Goal: Obtain resource: Obtain resource

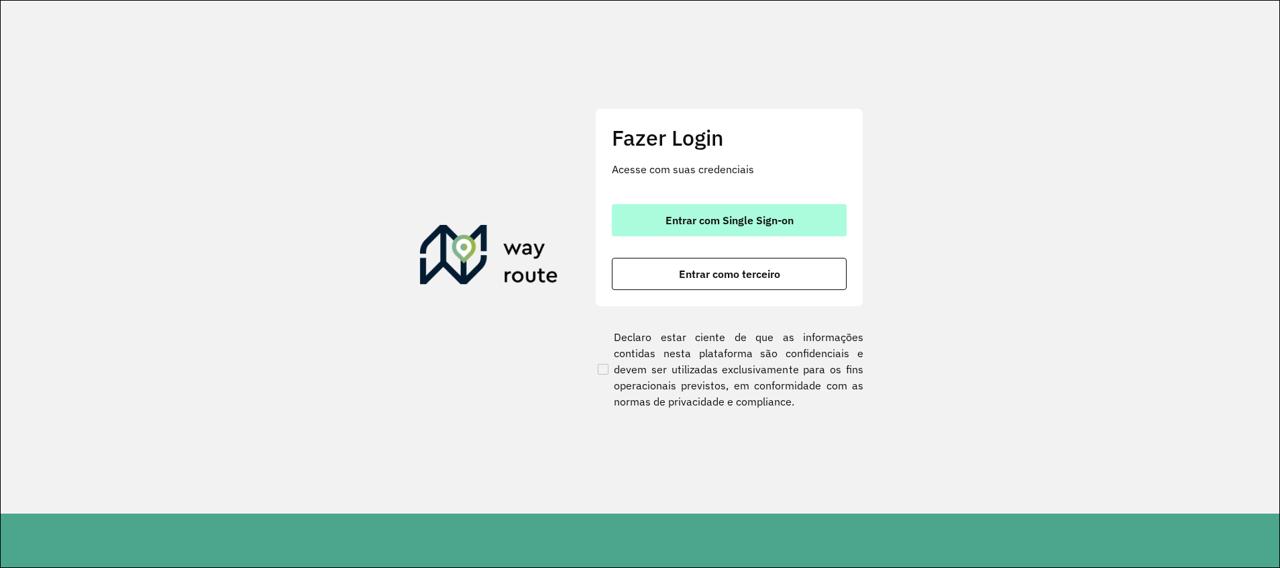
click at [749, 228] on button "Entrar com Single Sign-on" at bounding box center [729, 220] width 235 height 32
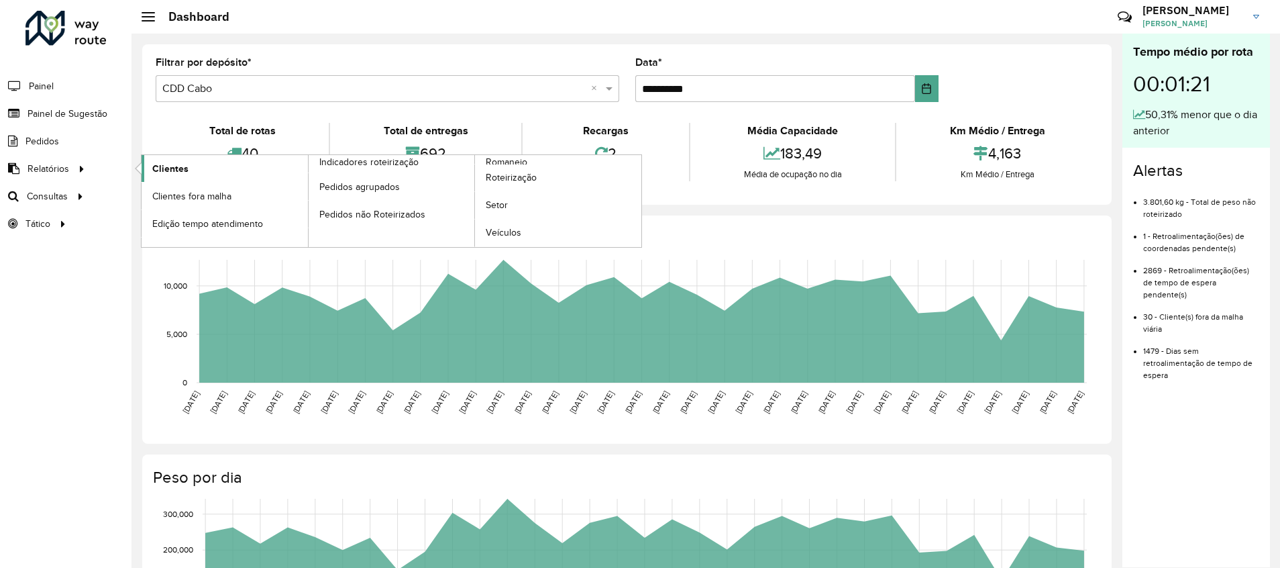
click at [199, 168] on link "Clientes" at bounding box center [225, 168] width 166 height 27
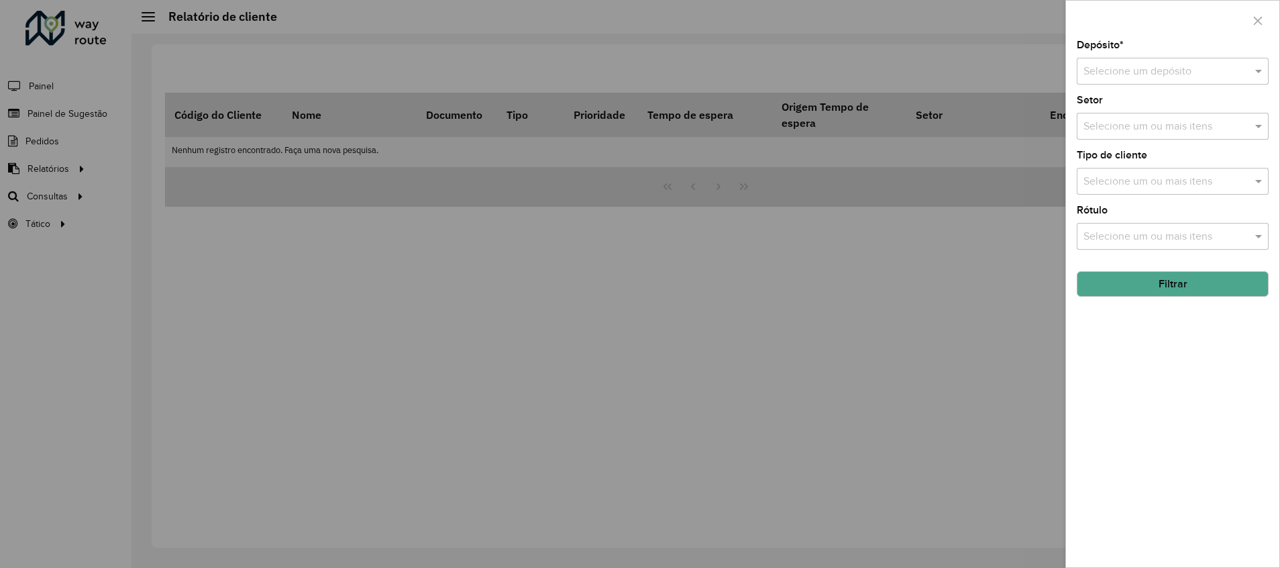
click at [1168, 70] on input "text" at bounding box center [1160, 72] width 152 height 16
click at [1161, 156] on div "CDD Cabo" at bounding box center [1173, 155] width 191 height 23
click at [1140, 130] on input "text" at bounding box center [1166, 127] width 172 height 16
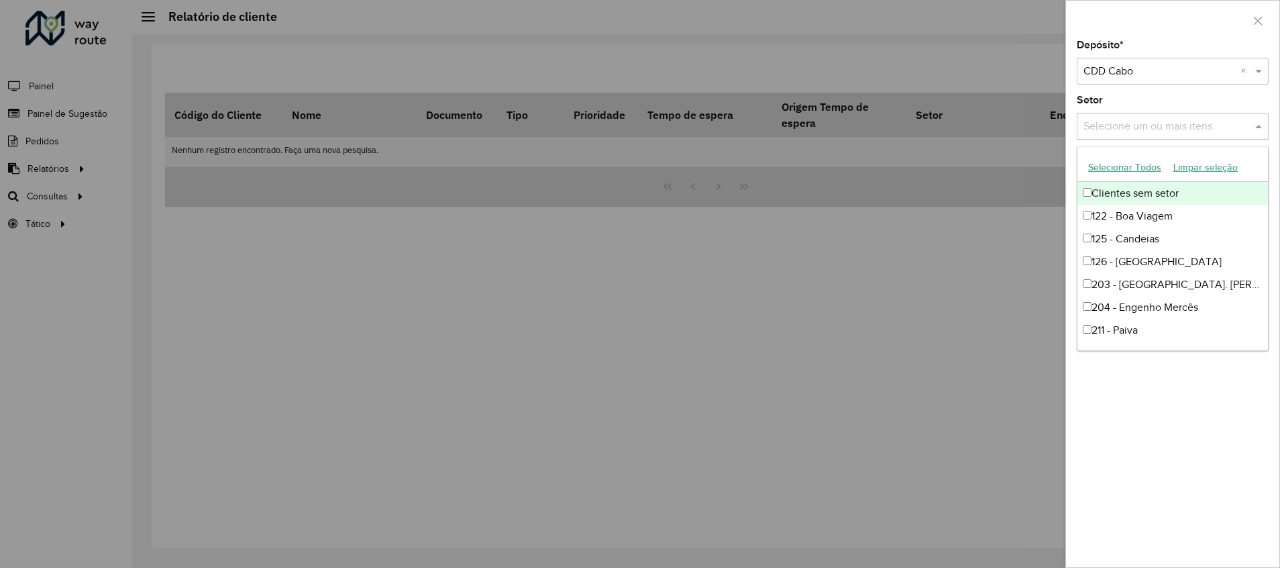
click at [1172, 129] on input "text" at bounding box center [1166, 127] width 172 height 16
click at [1235, 444] on div "Depósito * Selecione um depósito × CDD Cabo × Setor Selecione um ou mais itens …" at bounding box center [1172, 303] width 213 height 527
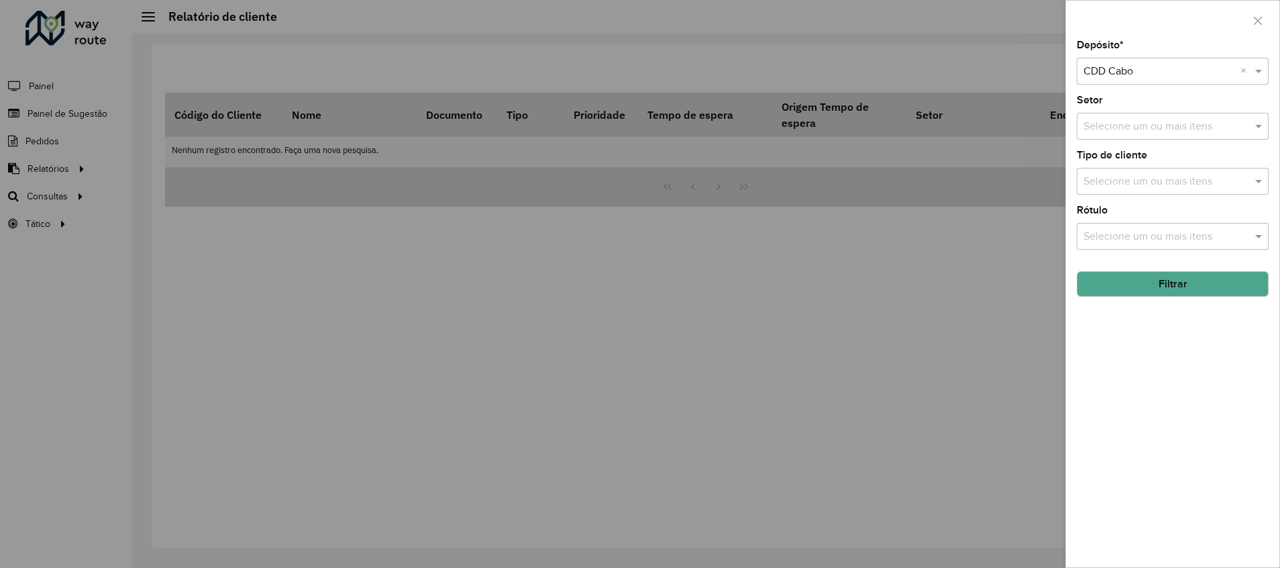
click at [1174, 282] on button "Filtrar" at bounding box center [1173, 283] width 192 height 25
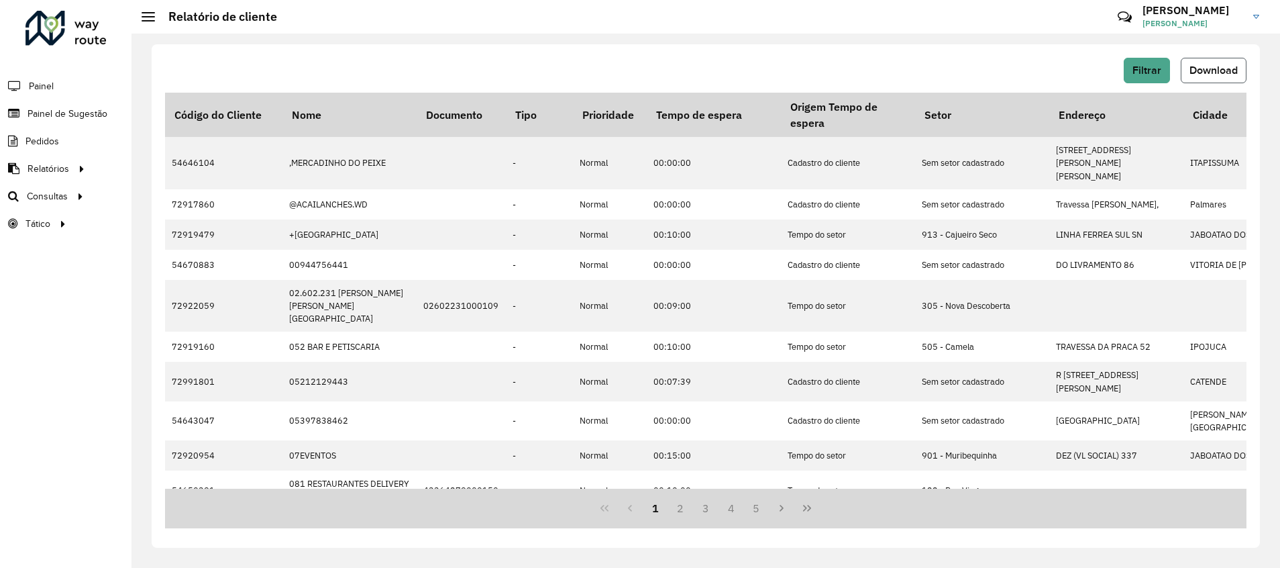
click at [1202, 69] on span "Download" at bounding box center [1214, 69] width 48 height 11
click at [512, 40] on div "Filtrar Download Código do Cliente Nome Documento Tipo Prioridade Tempo de espe…" at bounding box center [706, 301] width 1149 height 534
